Goal: Transaction & Acquisition: Purchase product/service

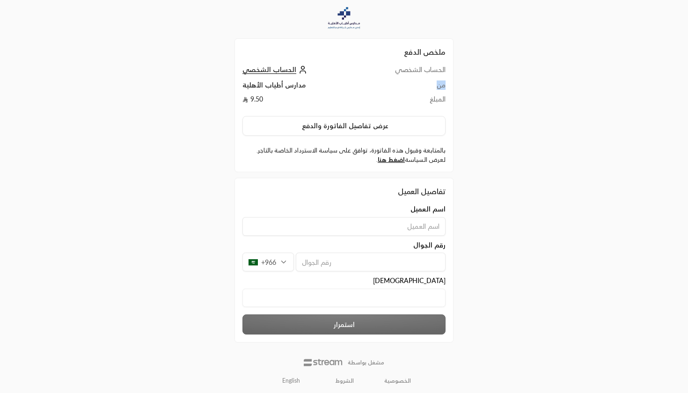
drag, startPoint x: 436, startPoint y: 83, endPoint x: 285, endPoint y: 79, distance: 151.7
click at [285, 79] on tbody "الحساب الشخصي الحساب الشخصي من مدارس أطياب الأهلية المبلغ 9.50" at bounding box center [343, 87] width 203 height 44
click at [451, 54] on div "ملخص الدفع الحساب الشخصي الحساب الشخصي من مدارس أطياب الأهلية المبلغ 9.50 عرض ت…" at bounding box center [344, 105] width 219 height 134
click at [445, 88] on td "من" at bounding box center [402, 88] width 88 height 14
drag, startPoint x: 289, startPoint y: 88, endPoint x: 225, endPoint y: 87, distance: 64.1
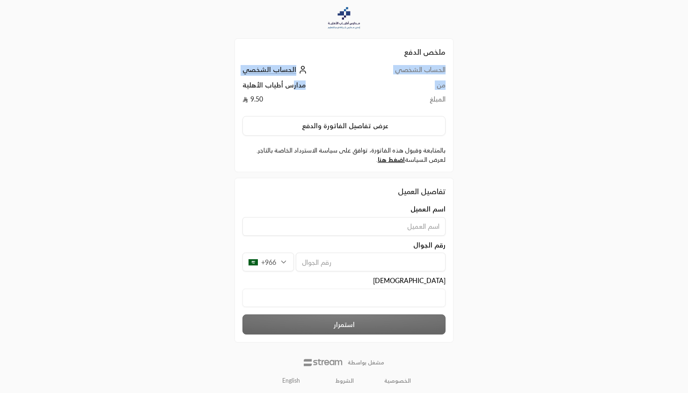
click at [225, 87] on div "ملخص الدفع الحساب الشخصي الحساب الشخصي من مدارس أطياب الأهلية المبلغ 9.50 عرض ت…" at bounding box center [344, 198] width 344 height 396
click at [432, 88] on td "من" at bounding box center [402, 88] width 88 height 14
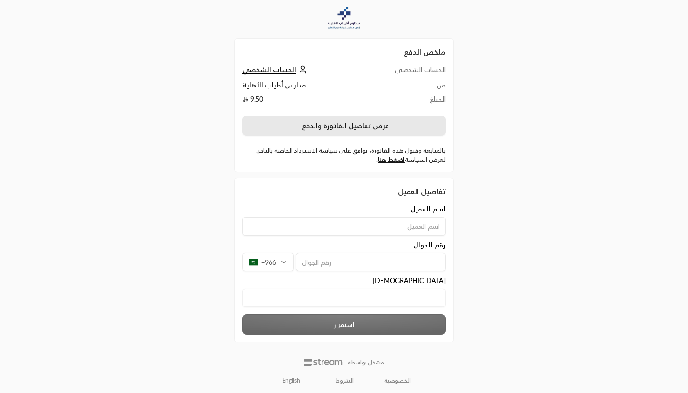
click at [361, 127] on button "عرض تفاصيل الفاتورة والدفع" at bounding box center [343, 126] width 203 height 20
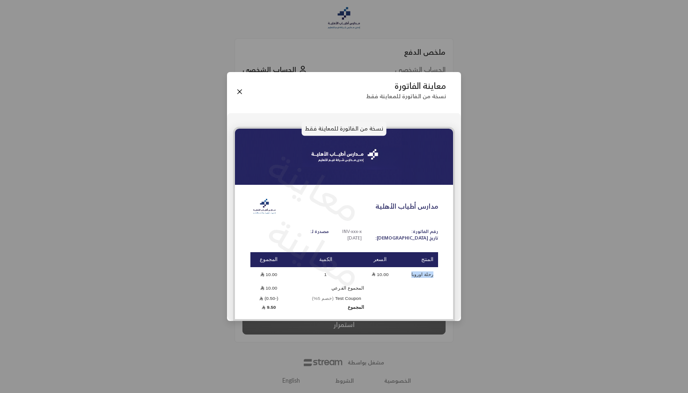
drag, startPoint x: 415, startPoint y: 274, endPoint x: 435, endPoint y: 272, distance: 20.3
click at [435, 272] on td "رحلة اوروبا" at bounding box center [417, 274] width 42 height 13
click at [238, 91] on button "Close" at bounding box center [240, 92] width 10 height 10
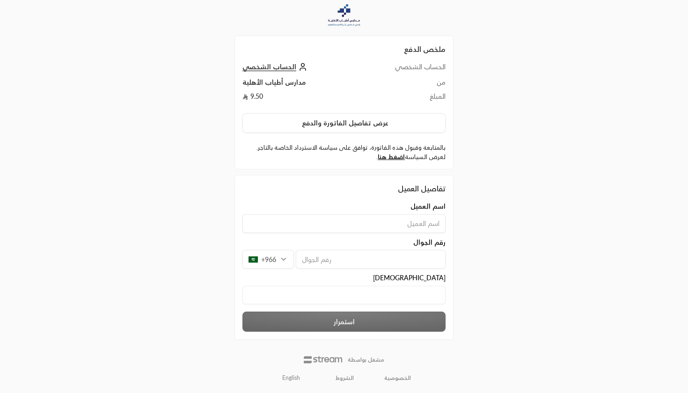
scroll to position [2, 0]
type input "م"
type input "[PERSON_NAME]"
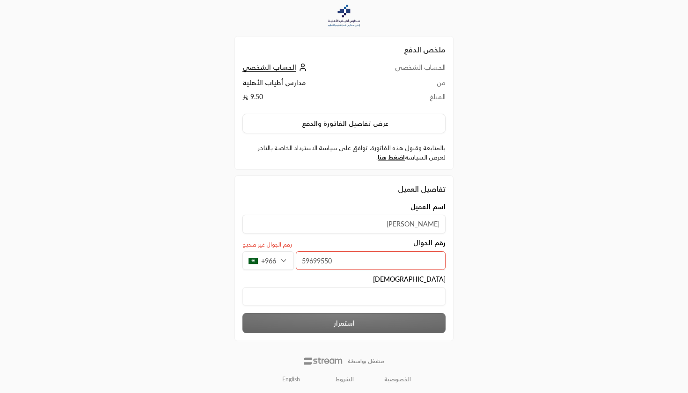
type input "596995502"
click at [581, 275] on div "ملخص الدفع الحساب الشخصي الحساب الشخصي من مدارس أطياب الأهلية المبلغ 9.50 عرض ت…" at bounding box center [344, 196] width 688 height 396
click at [367, 288] on input "text" at bounding box center [343, 295] width 203 height 18
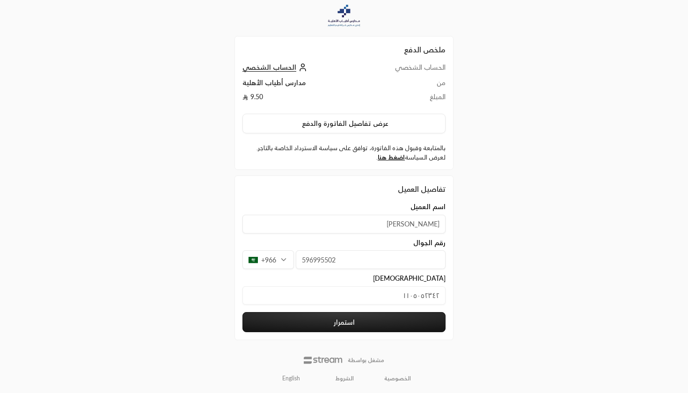
type input "١١٠٥٠٥٢٣٤٢"
click at [499, 282] on div "ملخص الدفع الحساب الشخصي الحساب الشخصي من مدارس أطياب الأهلية المبلغ 9.50 عرض ت…" at bounding box center [344, 196] width 344 height 396
click at [335, 327] on button "استمرار" at bounding box center [343, 322] width 203 height 20
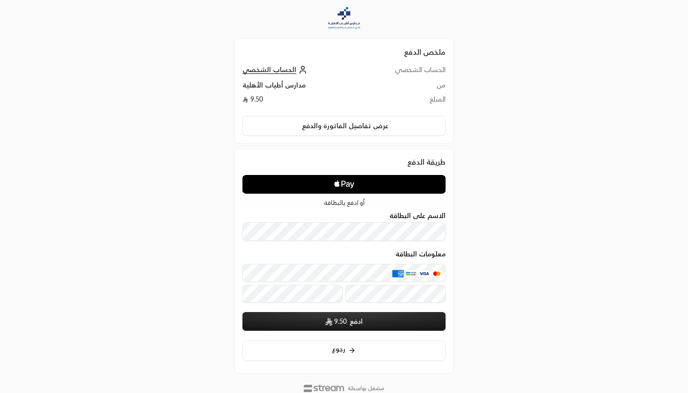
click at [378, 186] on icon "Apple Logo" at bounding box center [345, 184] width 102 height 17
